Goal: Navigation & Orientation: Understand site structure

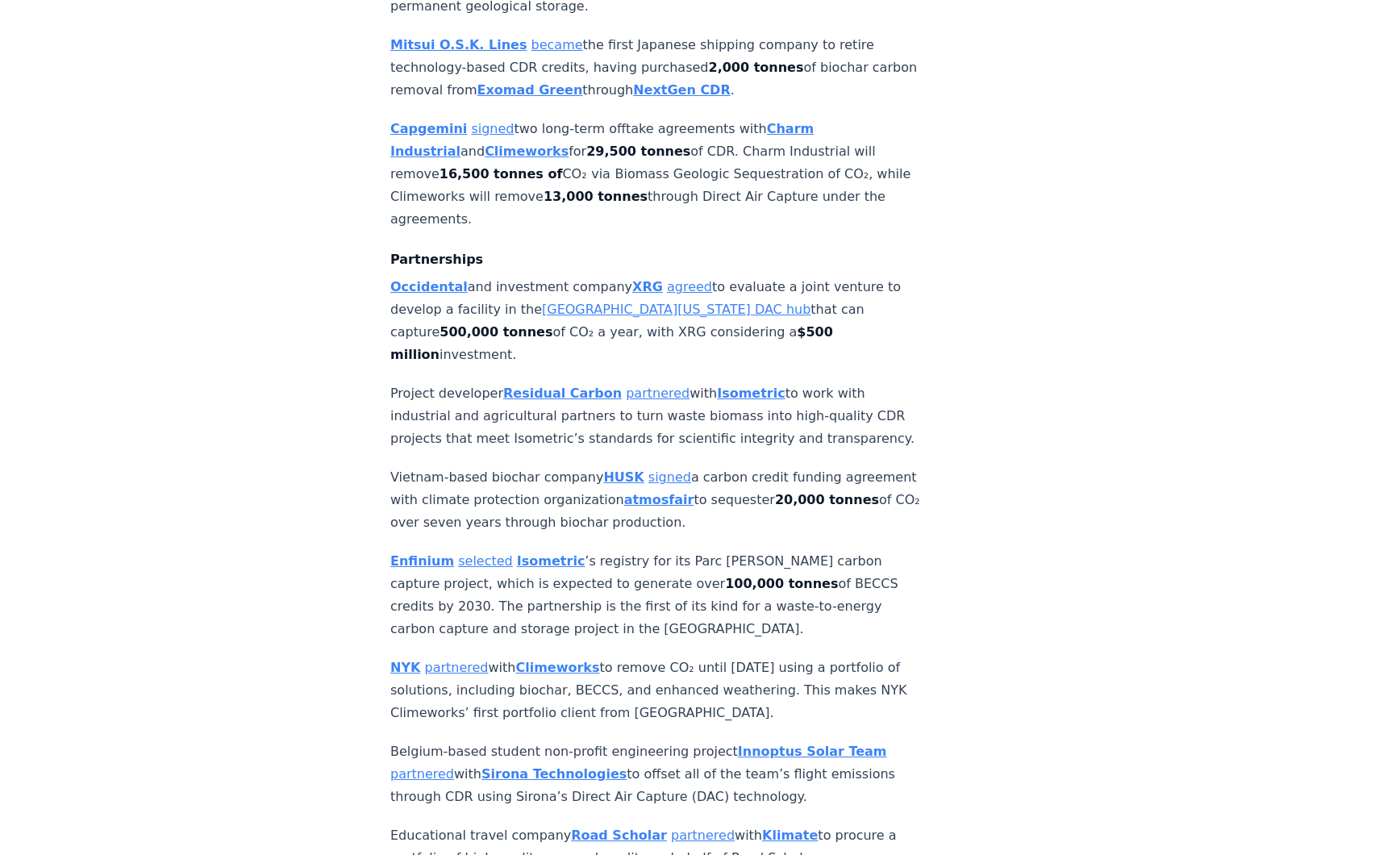
scroll to position [1290, 0]
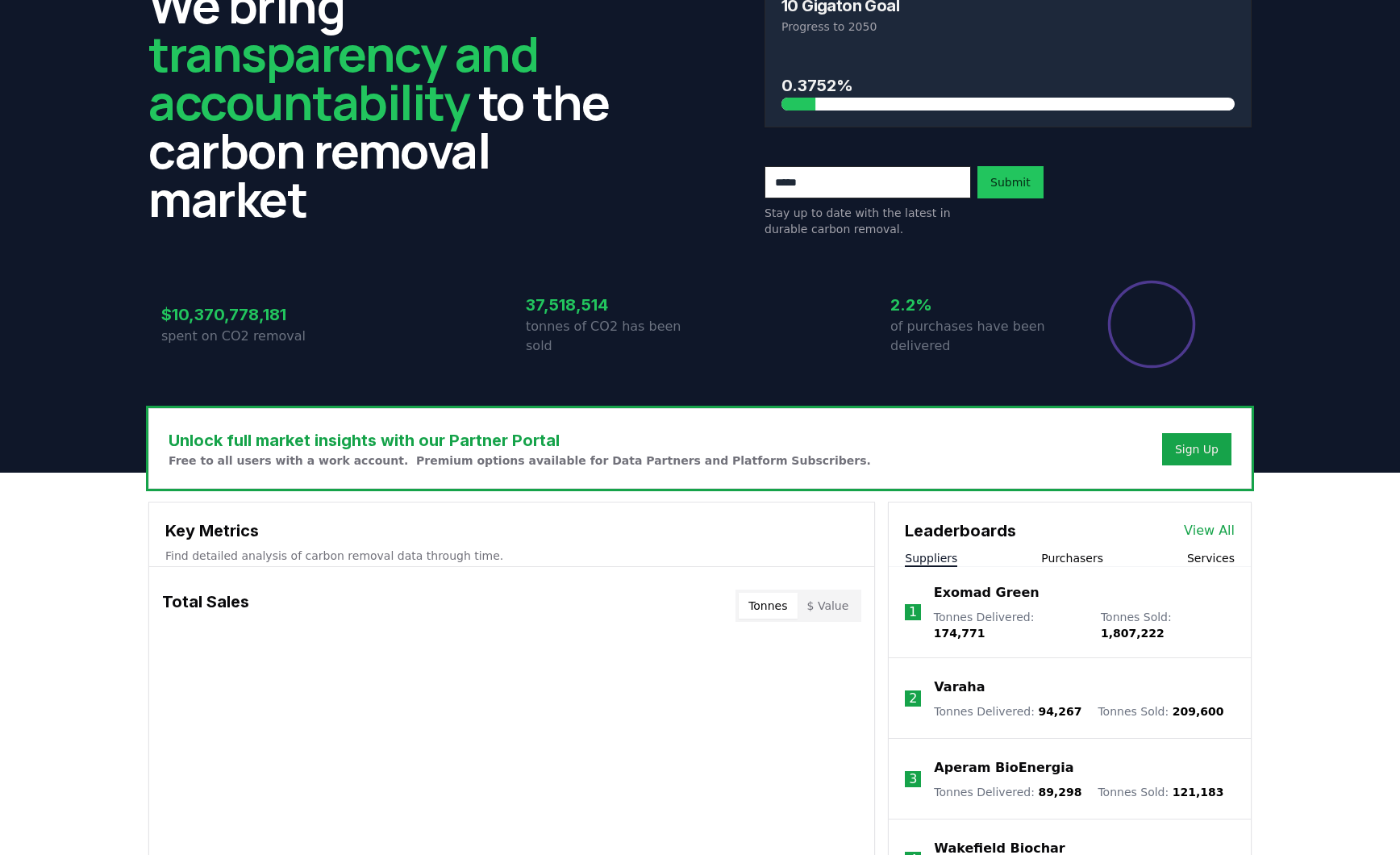
scroll to position [162, 0]
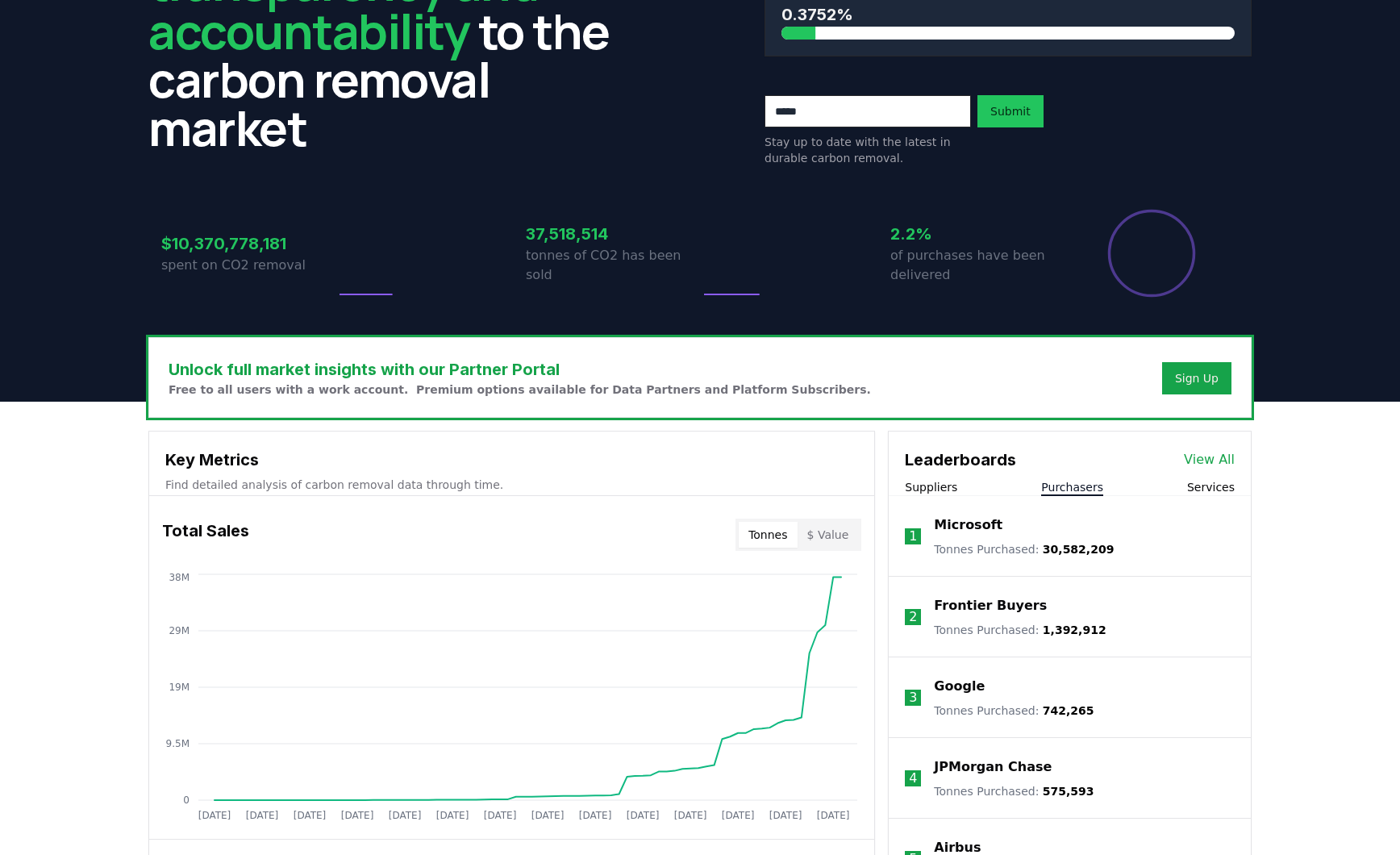
click at [1063, 486] on button "Purchasers" at bounding box center [1073, 487] width 62 height 16
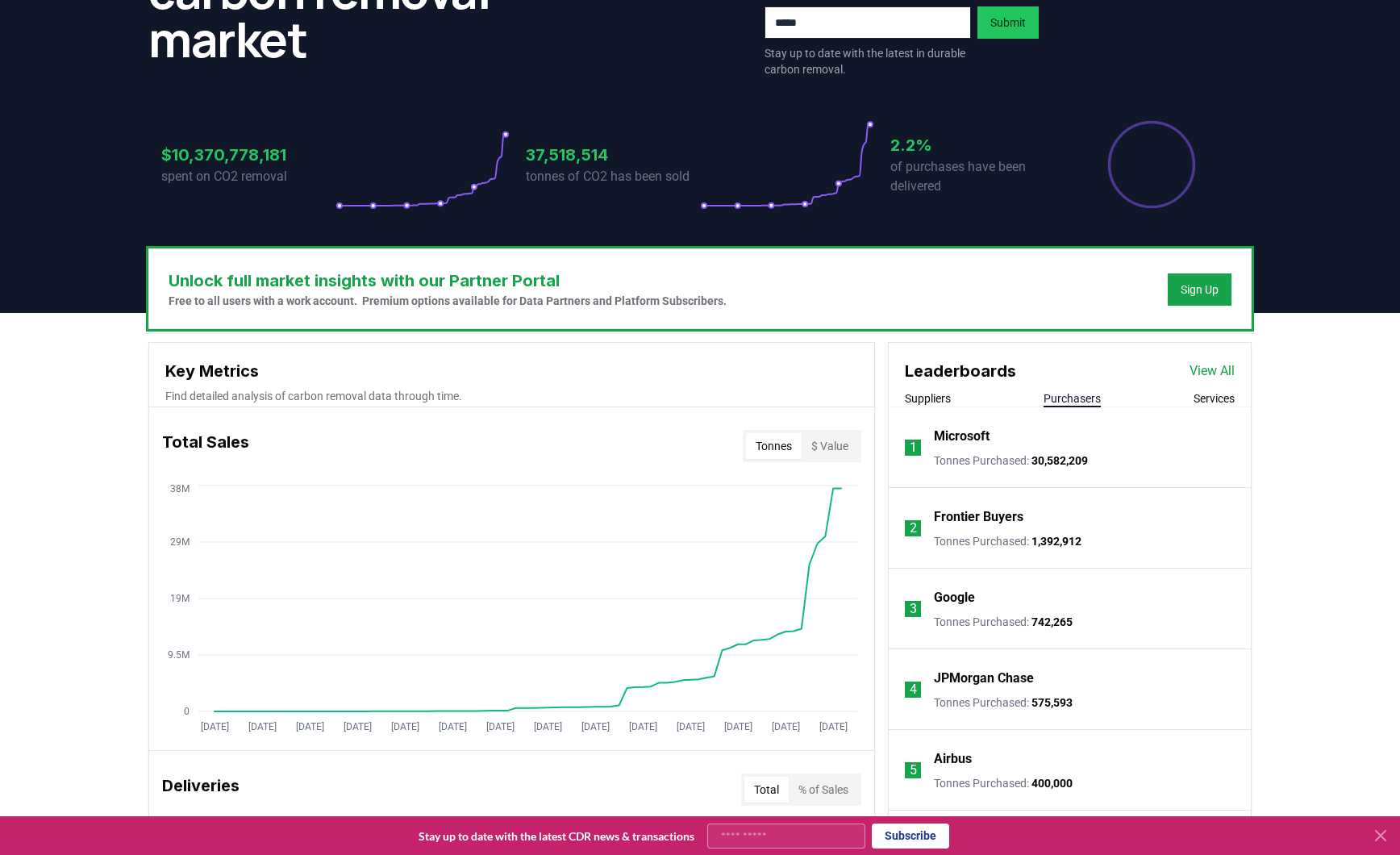
scroll to position [251, 0]
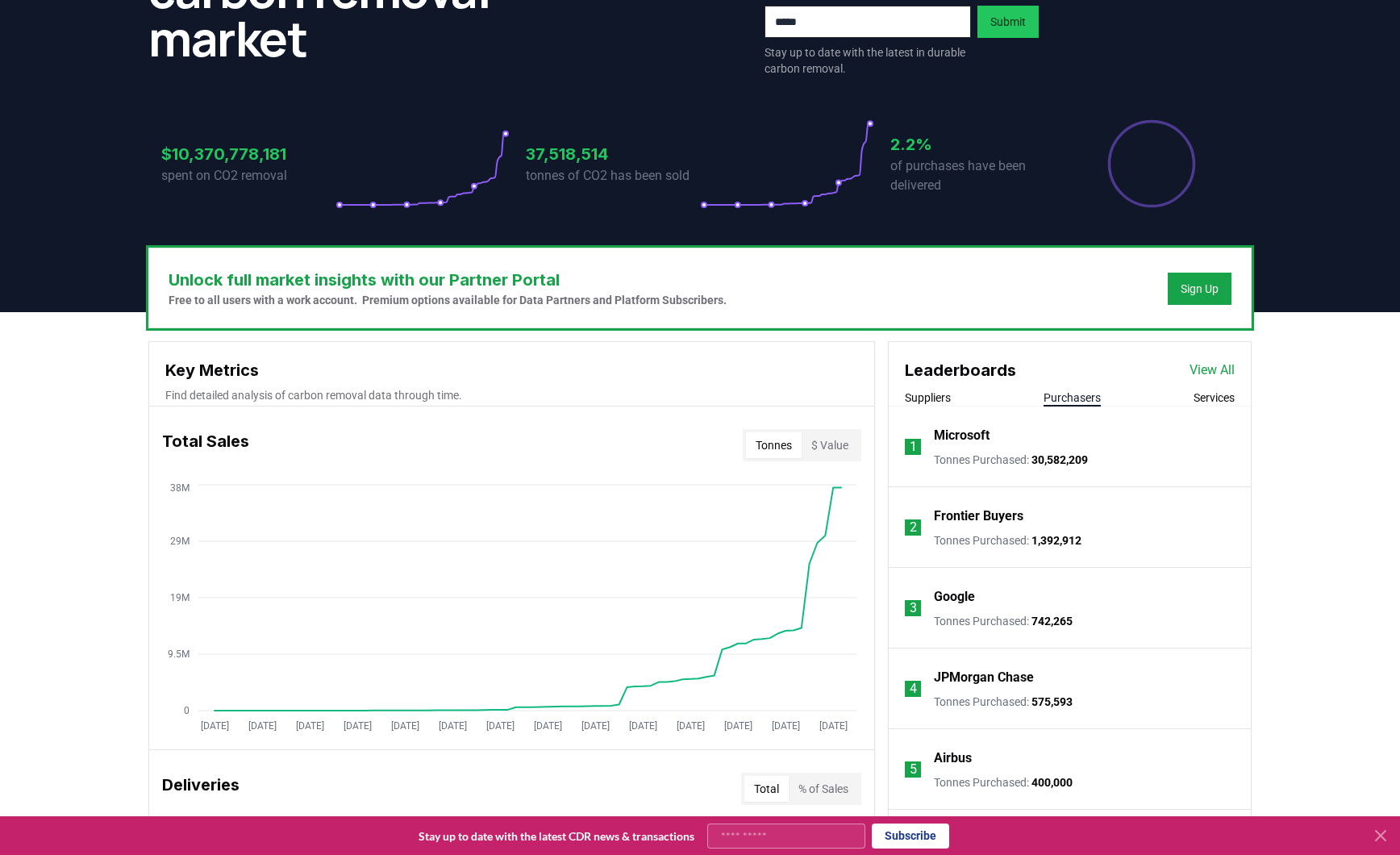
click at [820, 449] on button "$ Value" at bounding box center [829, 445] width 56 height 26
click at [777, 449] on button "Tonnes" at bounding box center [774, 445] width 55 height 26
click at [835, 447] on button "$ Value" at bounding box center [829, 445] width 56 height 26
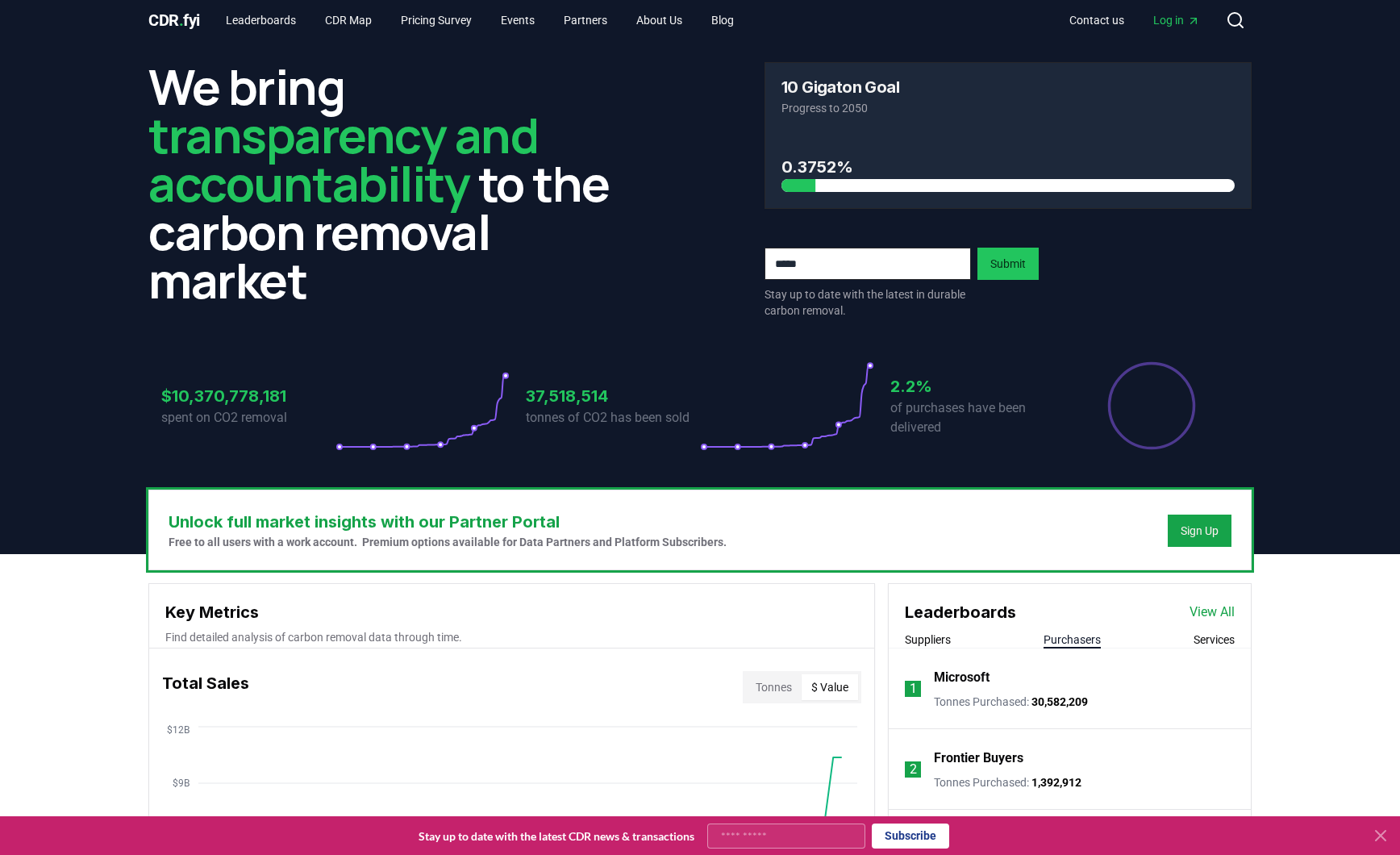
scroll to position [0, 0]
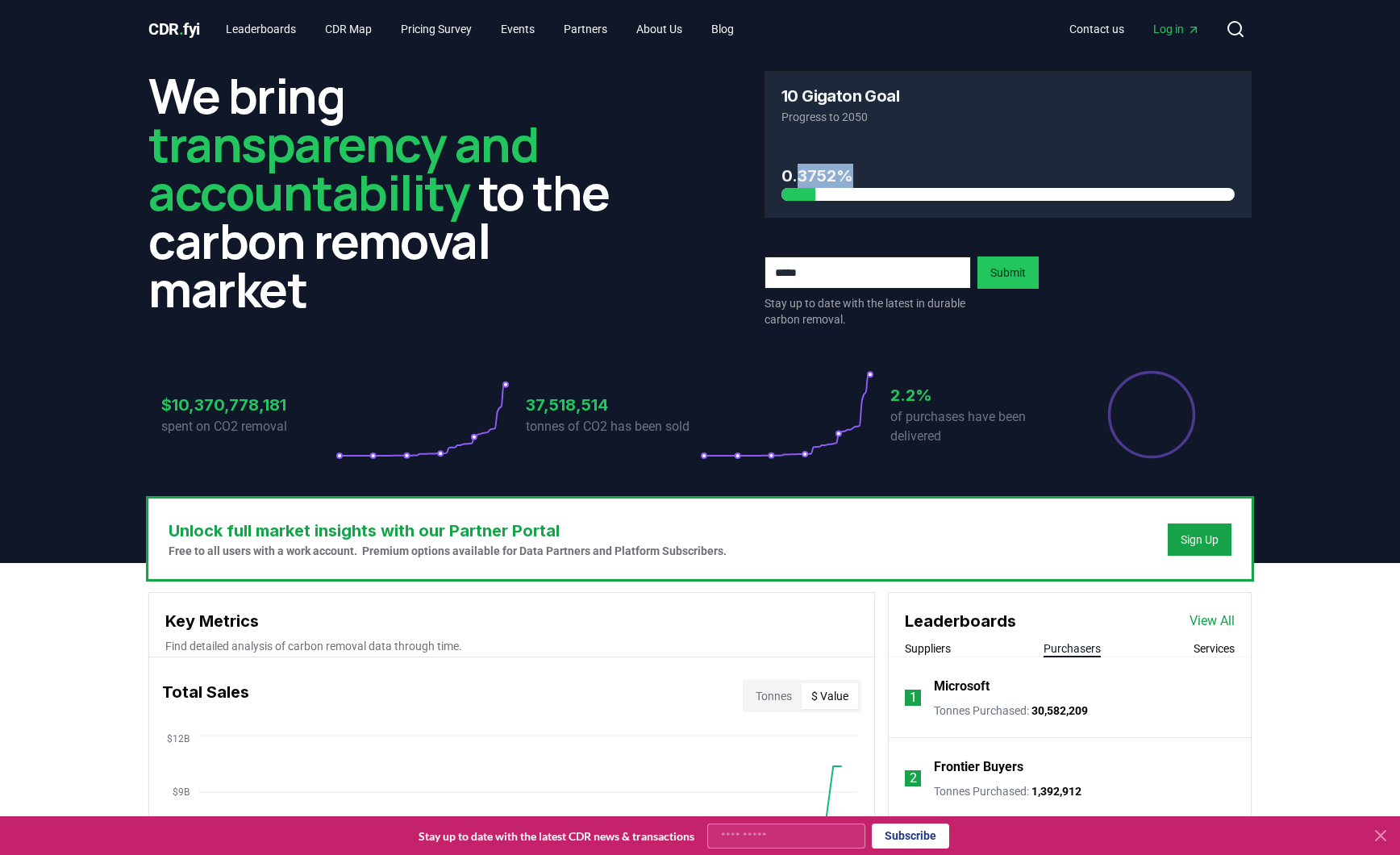
drag, startPoint x: 801, startPoint y: 177, endPoint x: 857, endPoint y: 180, distance: 56.1
click at [857, 180] on h3 "0.3752%" at bounding box center [1007, 176] width 453 height 24
click at [744, 319] on div "We bring transparency and accountability to the carbon removal market 10 Gigato…" at bounding box center [700, 199] width 1104 height 256
click at [365, 24] on link "CDR Map" at bounding box center [348, 28] width 73 height 29
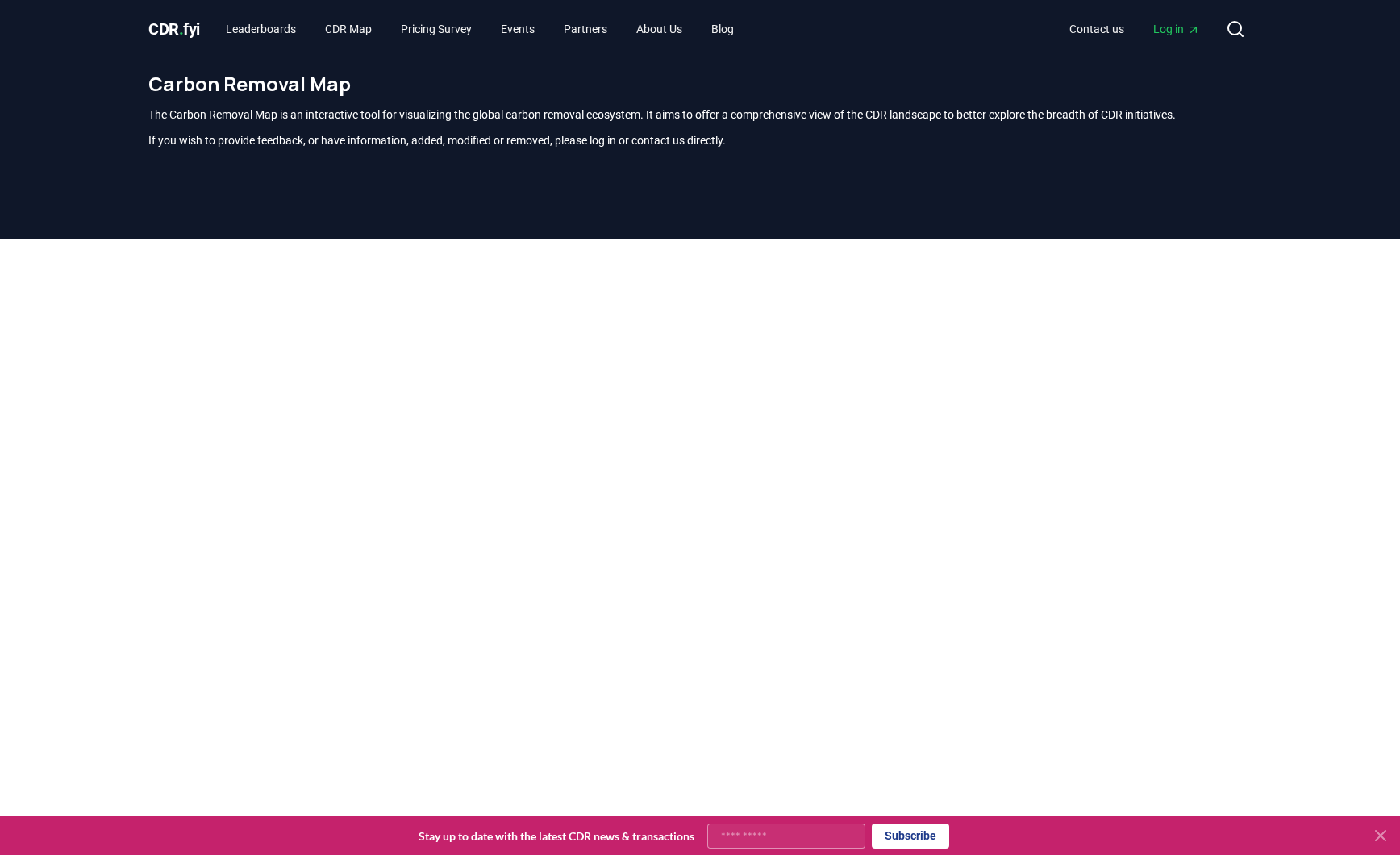
scroll to position [474, 0]
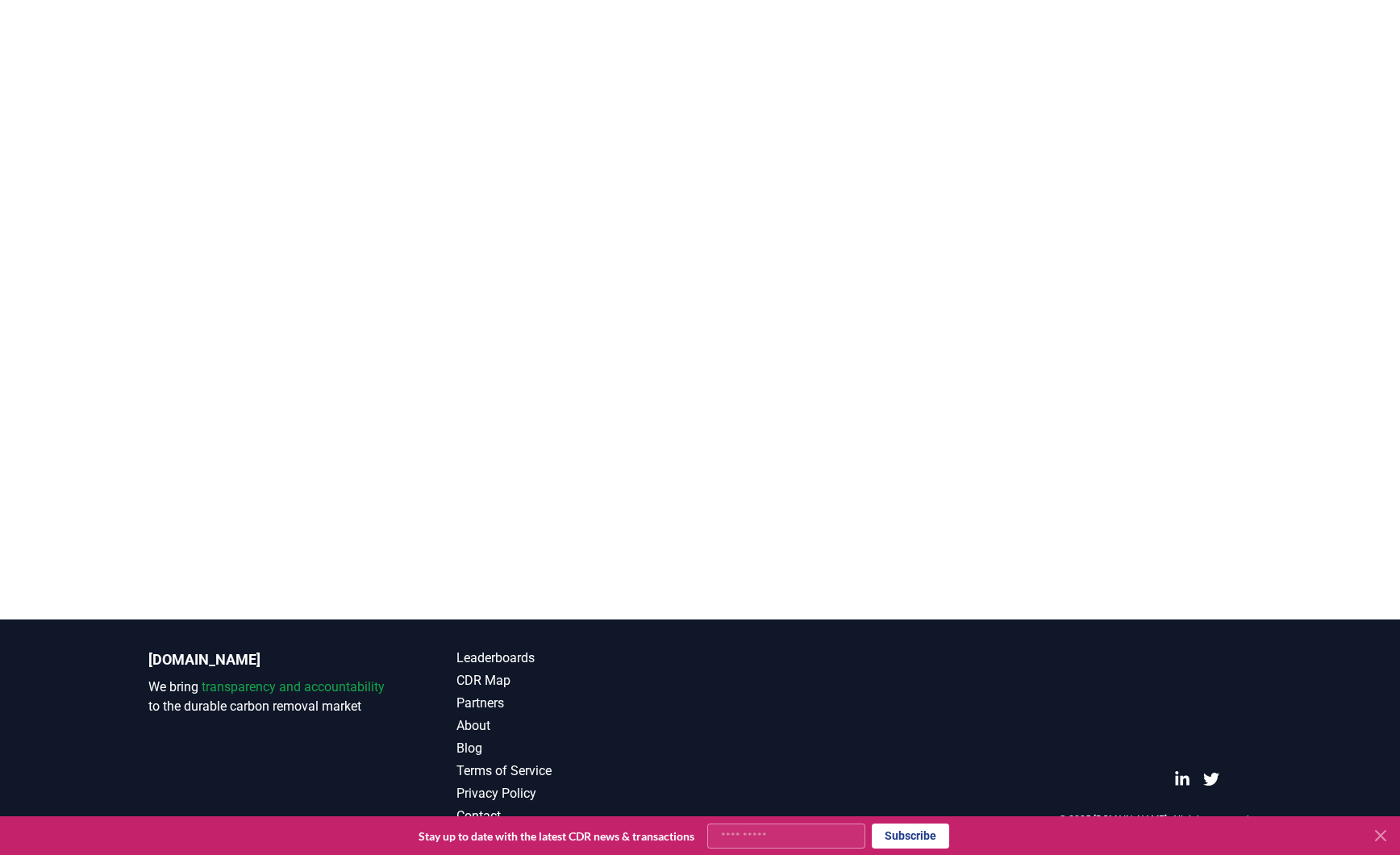
click at [1383, 833] on icon at bounding box center [1381, 836] width 10 height 10
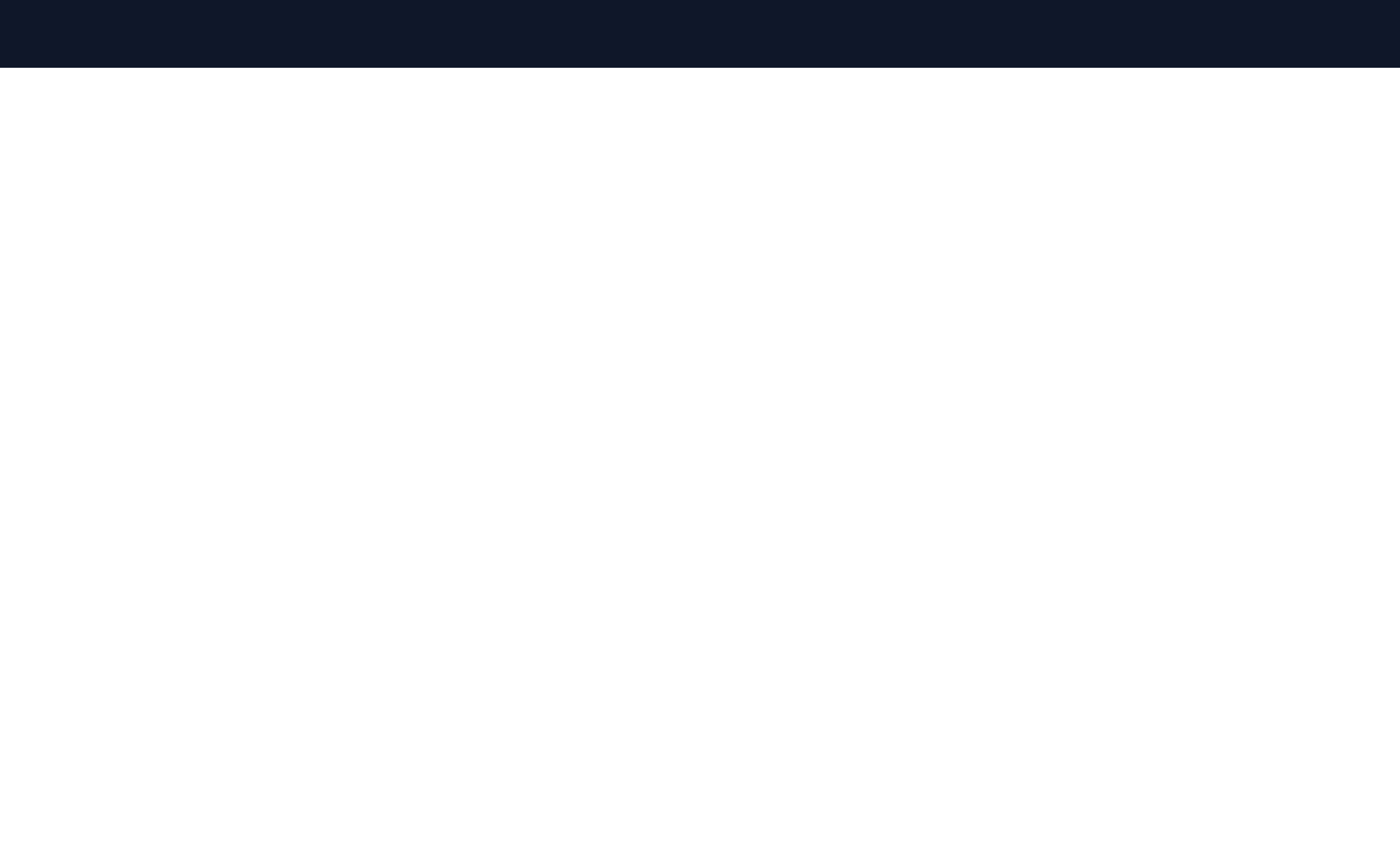
scroll to position [71, 0]
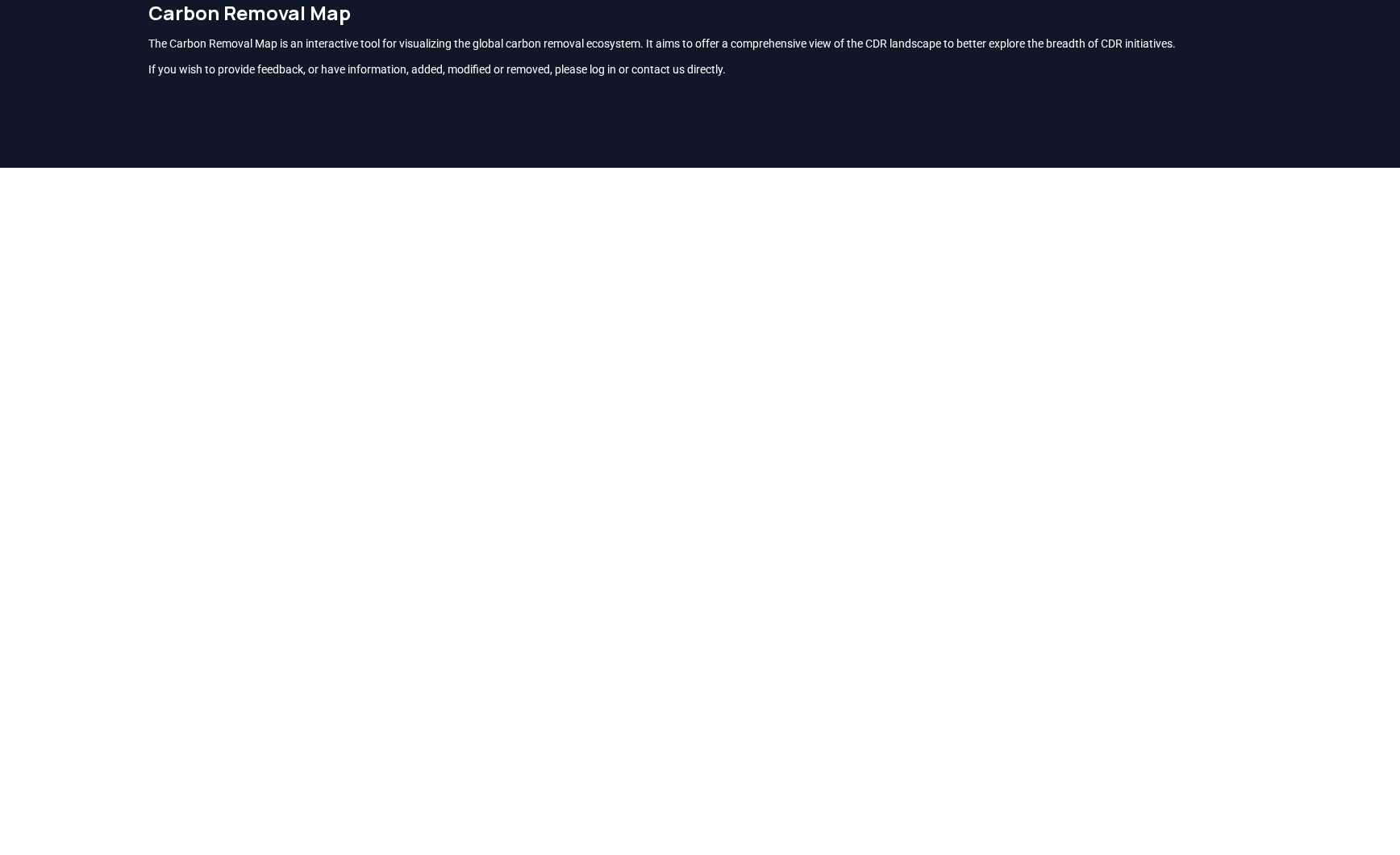
click at [250, 18] on h1 "Carbon Removal Map" at bounding box center [700, 13] width 1104 height 26
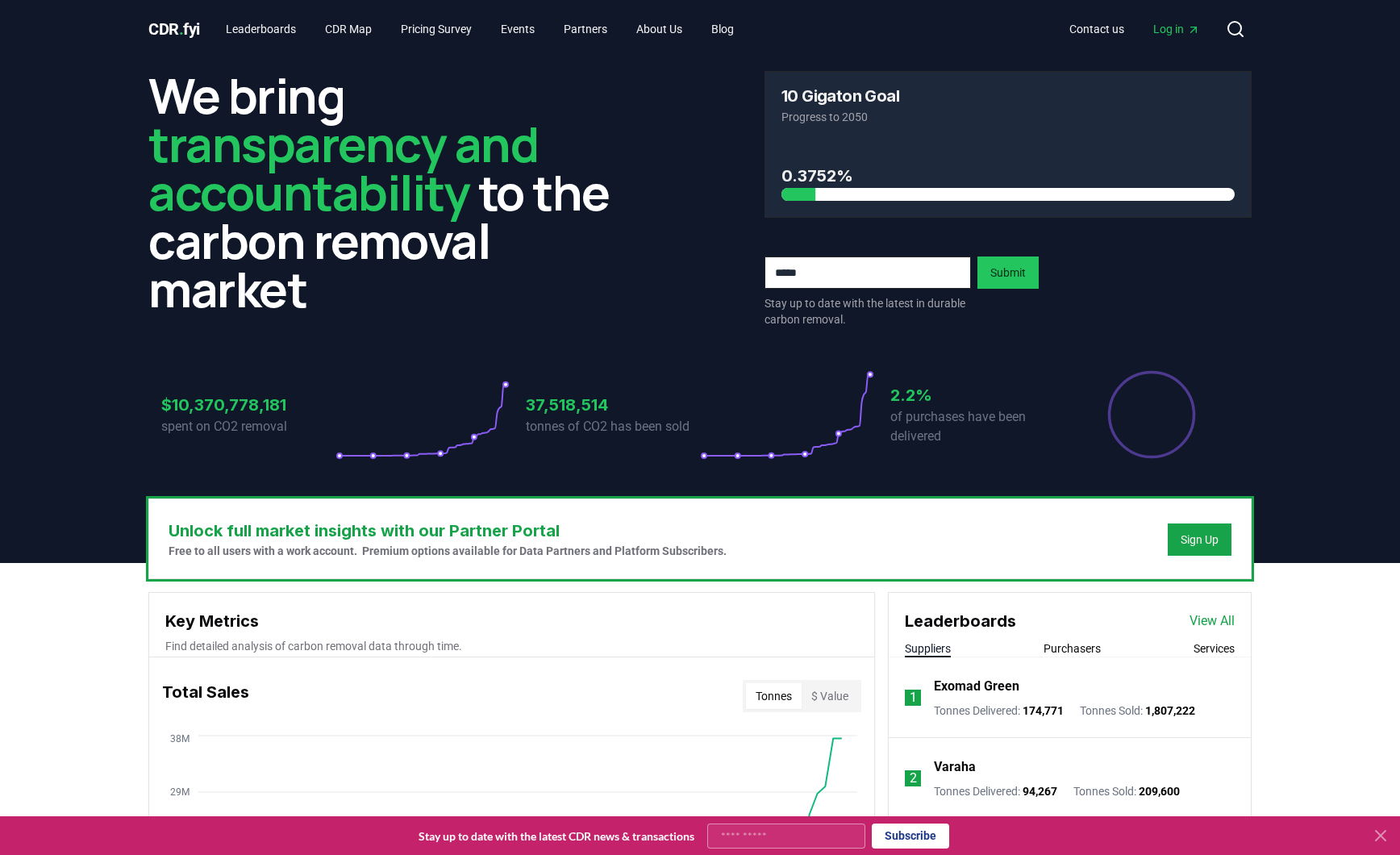
click at [1386, 837] on icon at bounding box center [1381, 835] width 19 height 19
